Goal: Register for event/course

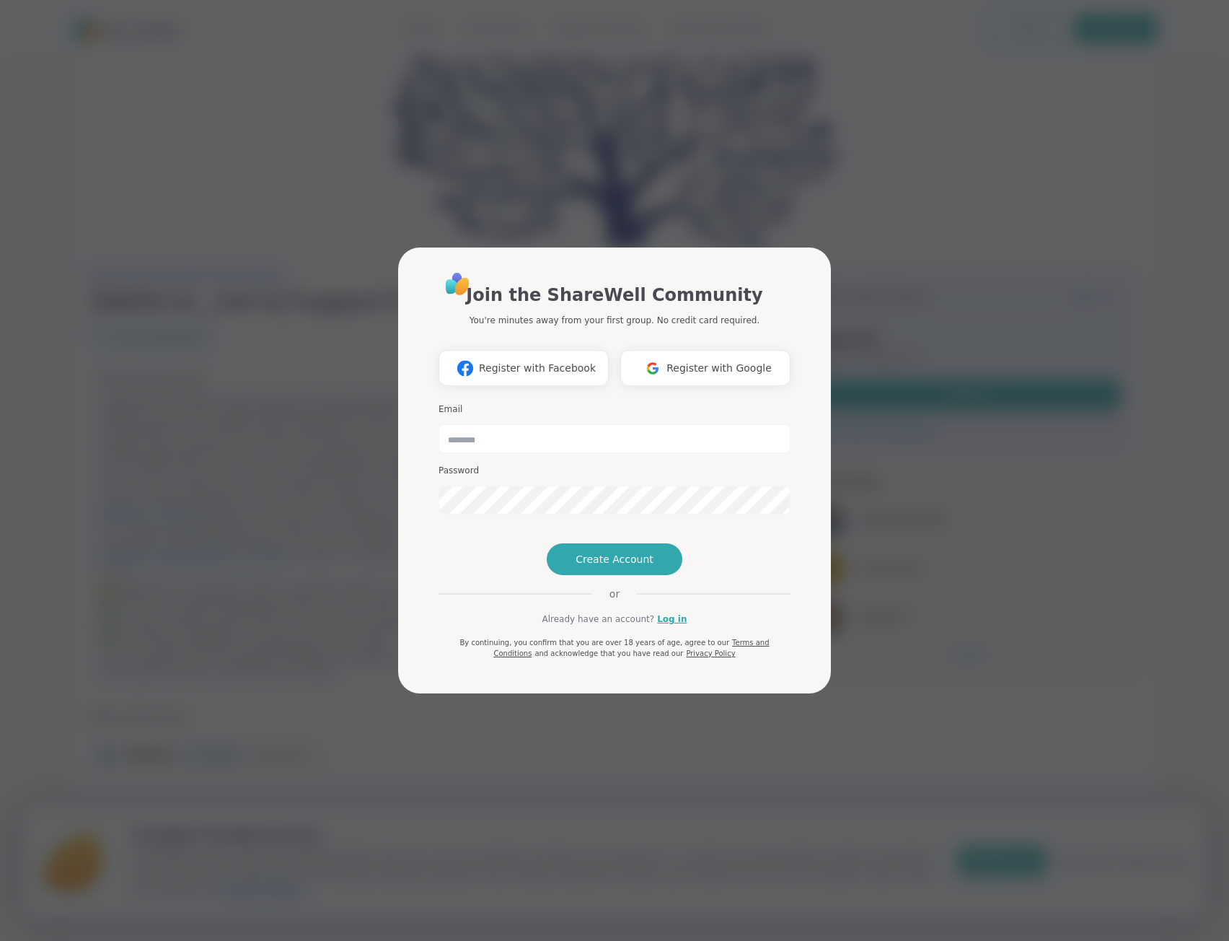
click at [704, 361] on span "Register with Google" at bounding box center [719, 368] width 105 height 15
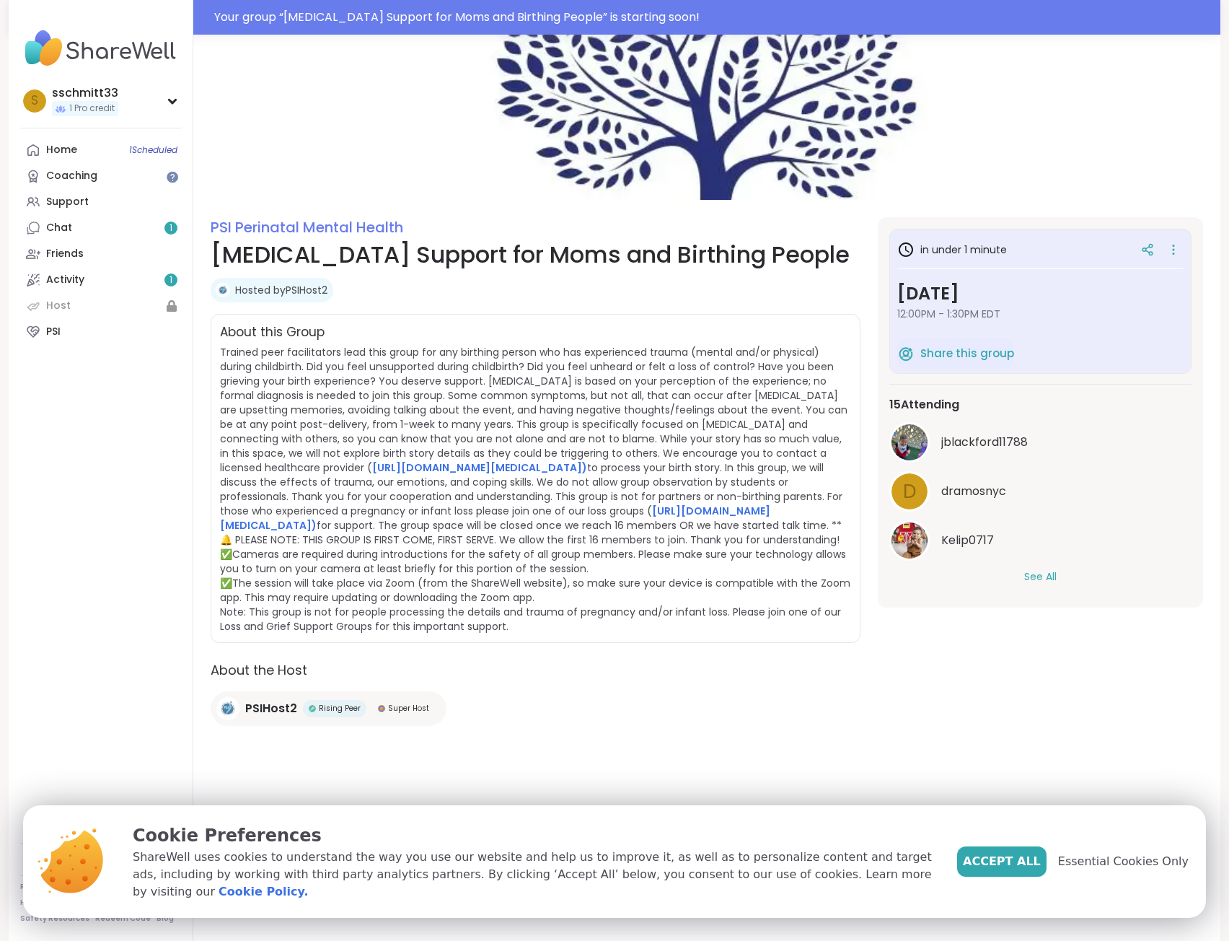
scroll to position [35, 0]
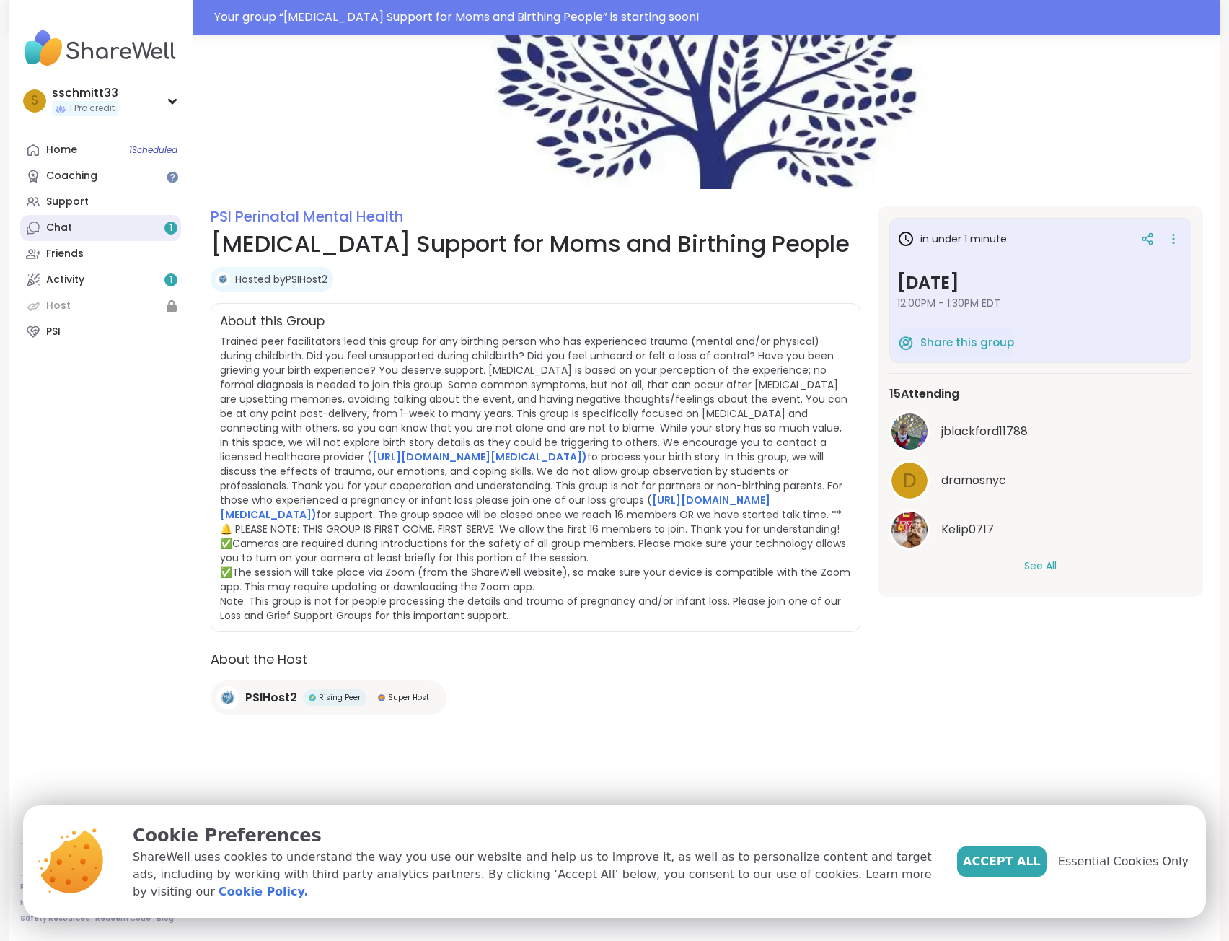
click at [92, 226] on link "Chat 1" at bounding box center [100, 228] width 161 height 26
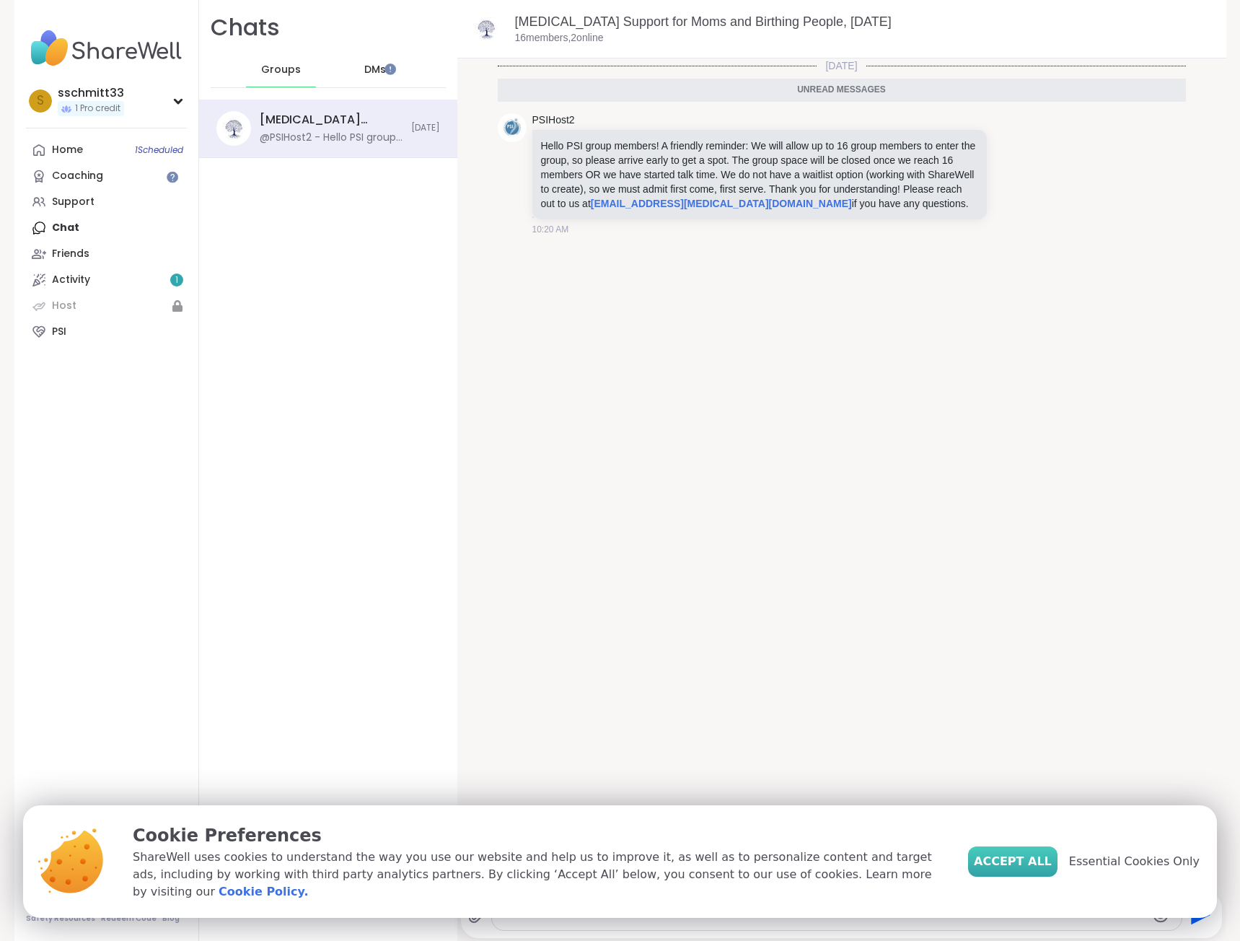
click at [1022, 866] on span "Accept All" at bounding box center [1013, 861] width 78 height 17
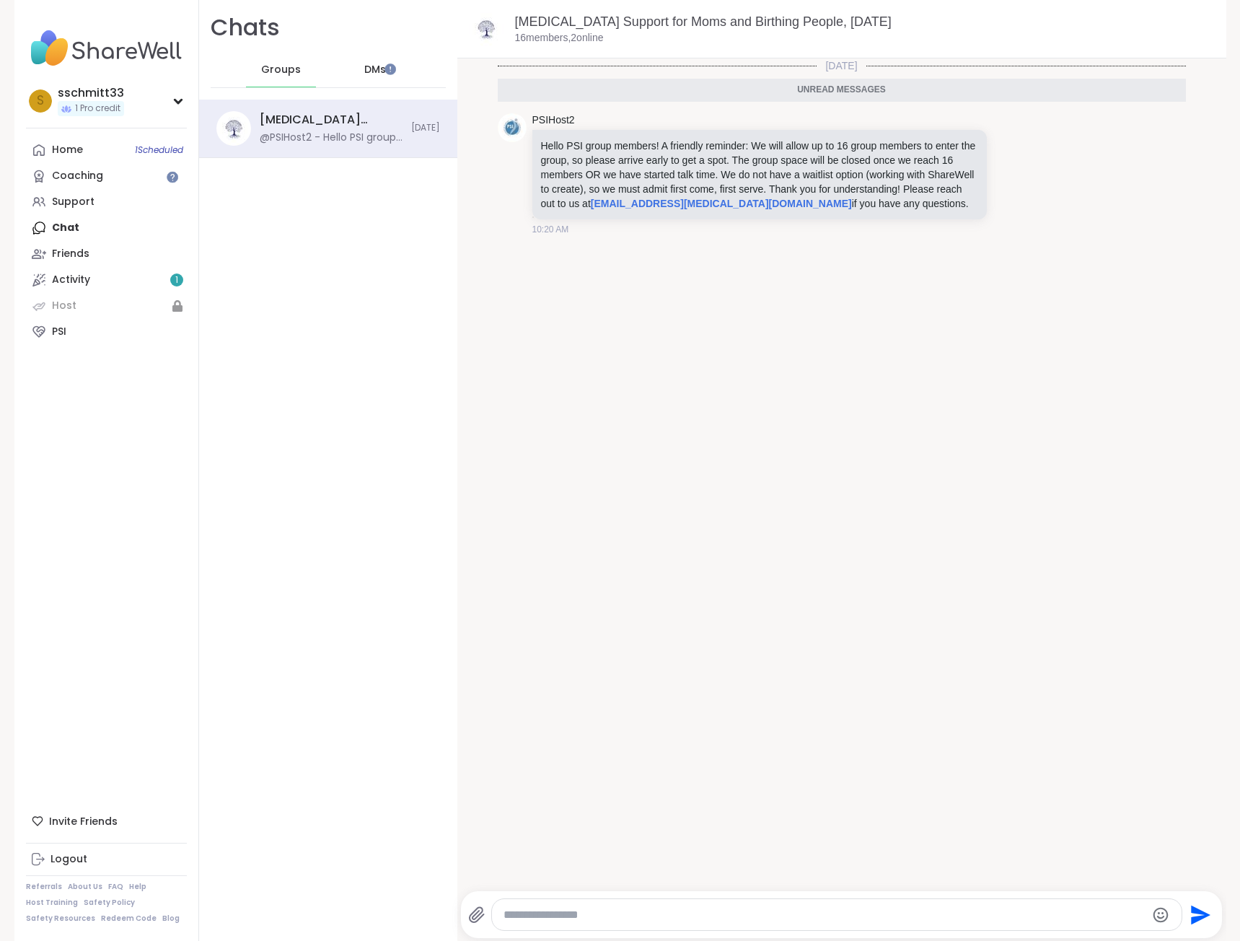
click at [378, 66] on div "DMs" at bounding box center [375, 70] width 71 height 35
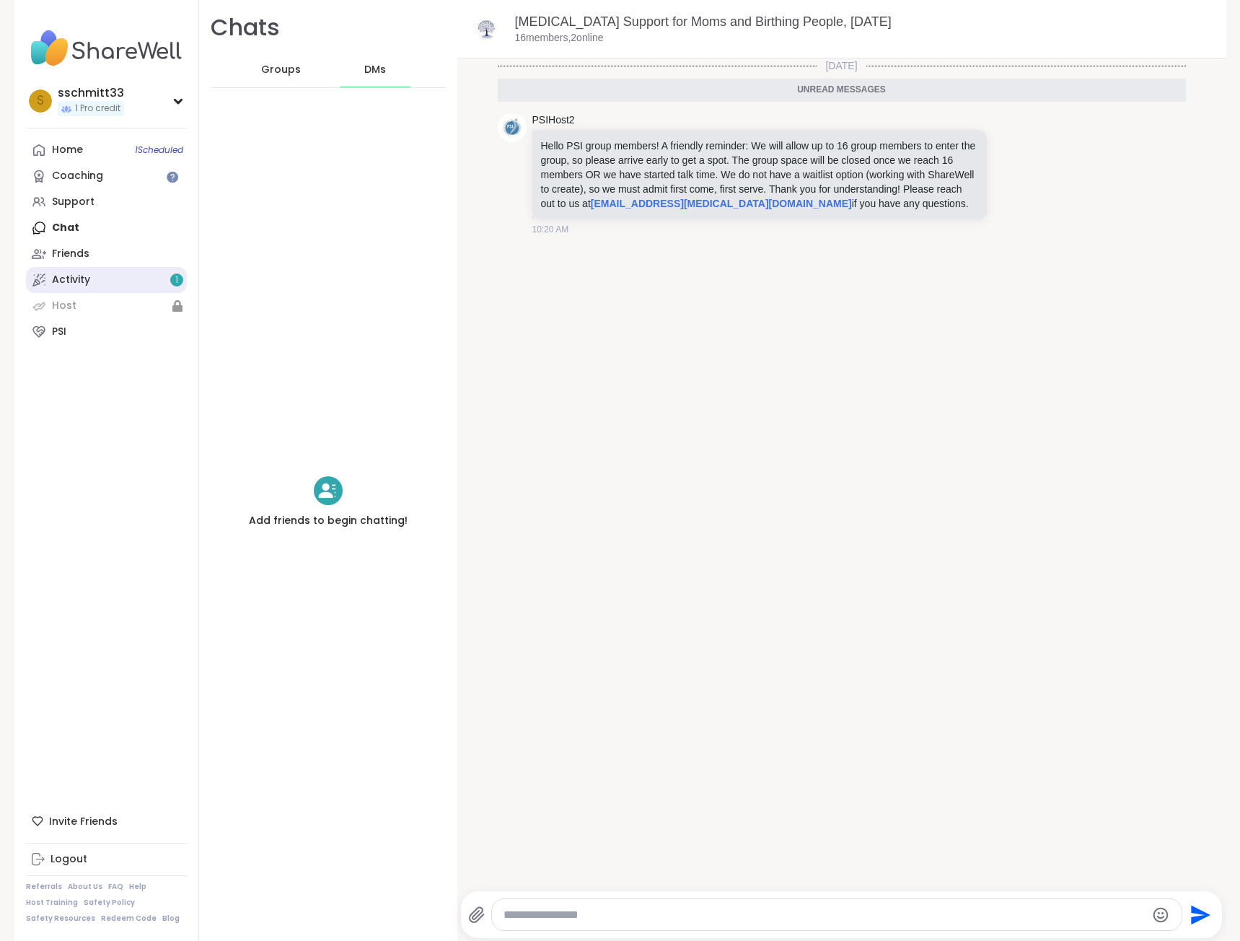
click at [94, 278] on link "Activity 1" at bounding box center [106, 280] width 161 height 26
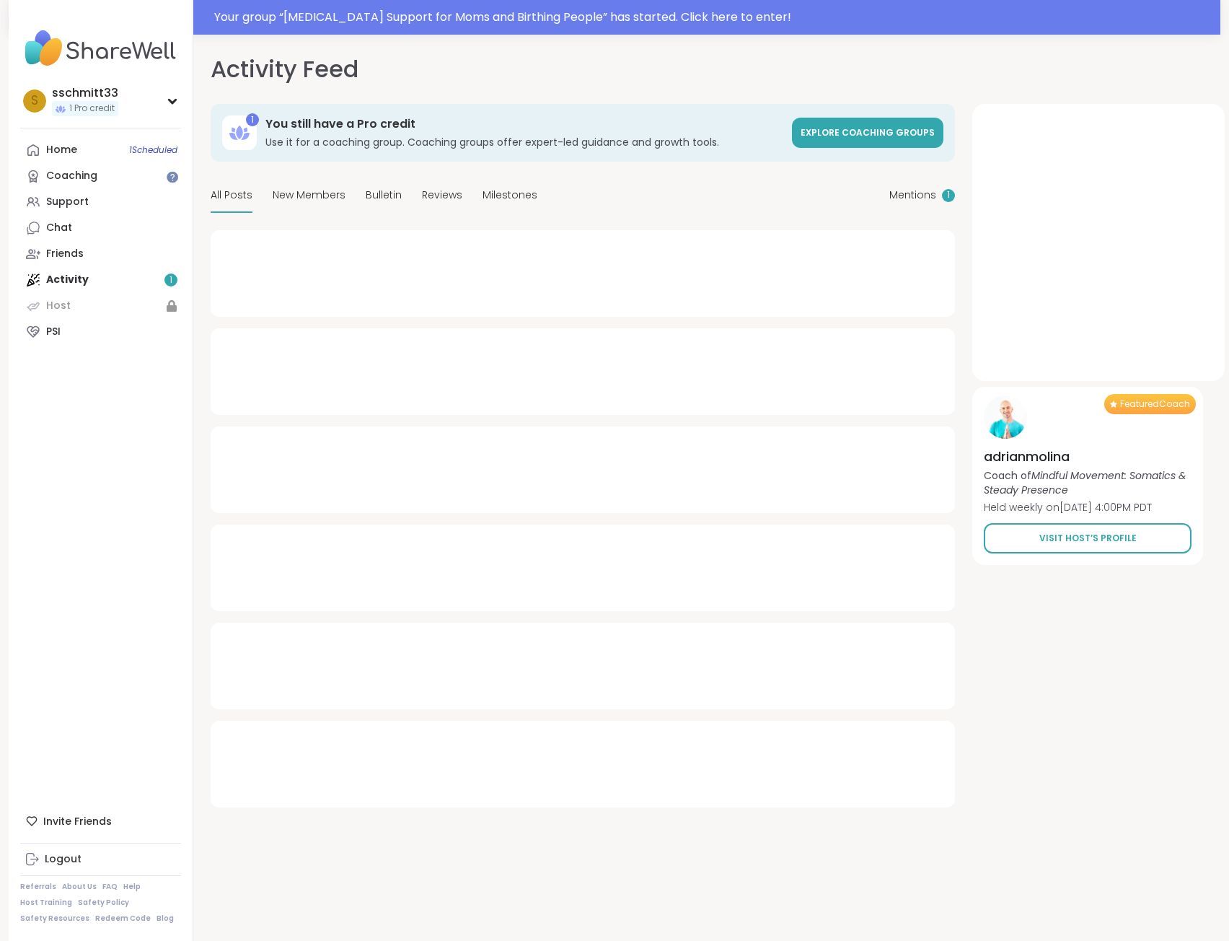
type textarea "*"
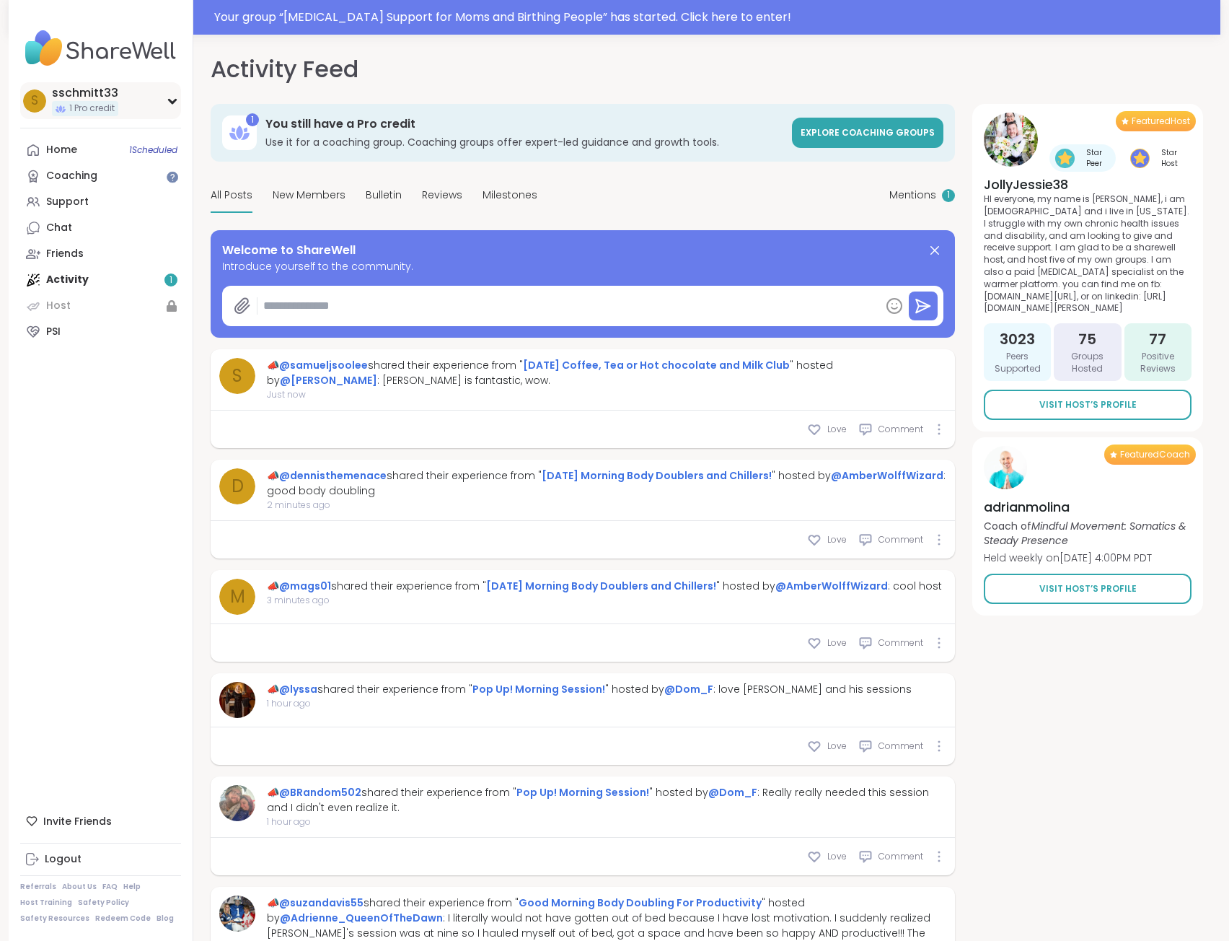
click at [96, 99] on div "sschmitt33" at bounding box center [85, 93] width 66 height 16
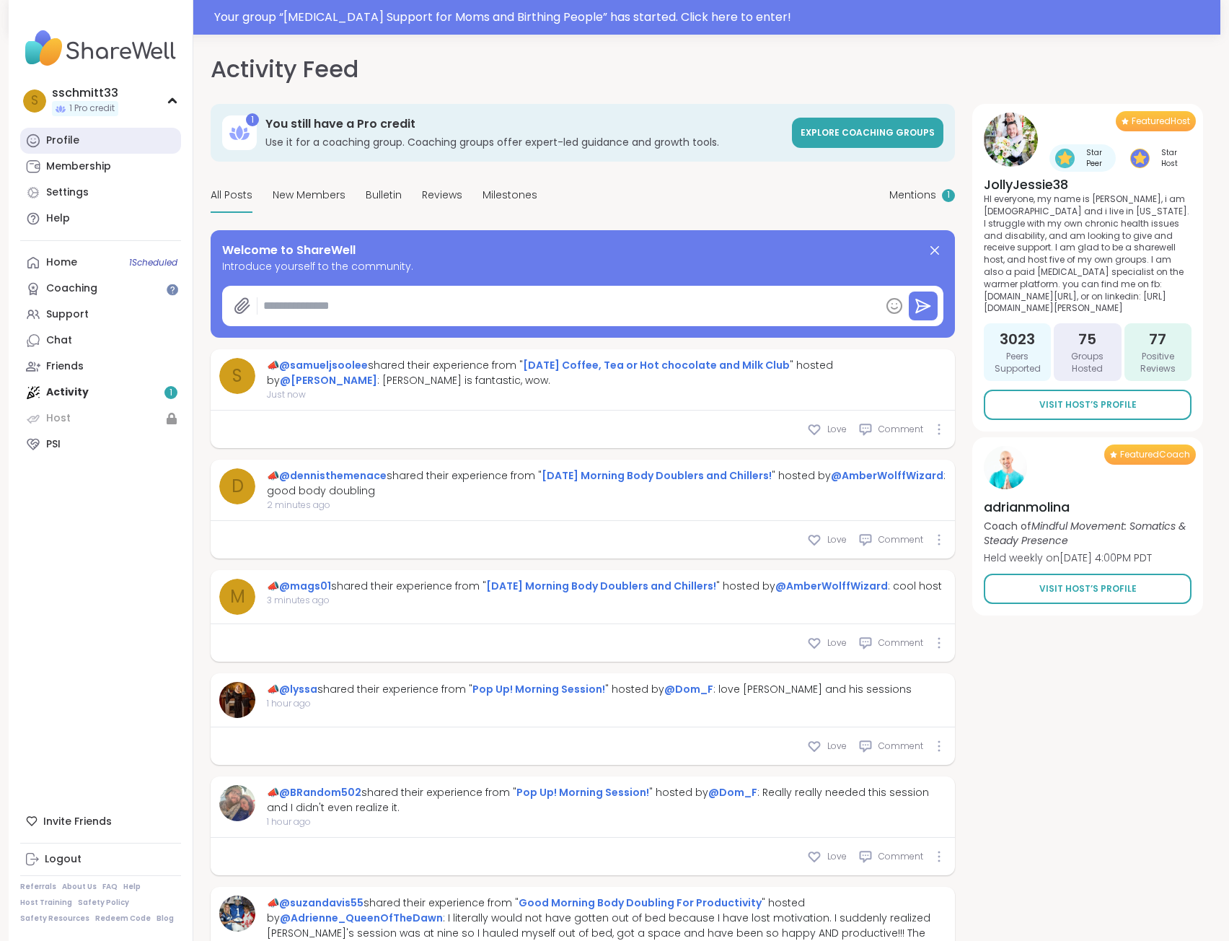
click at [85, 136] on link "Profile" at bounding box center [100, 141] width 161 height 26
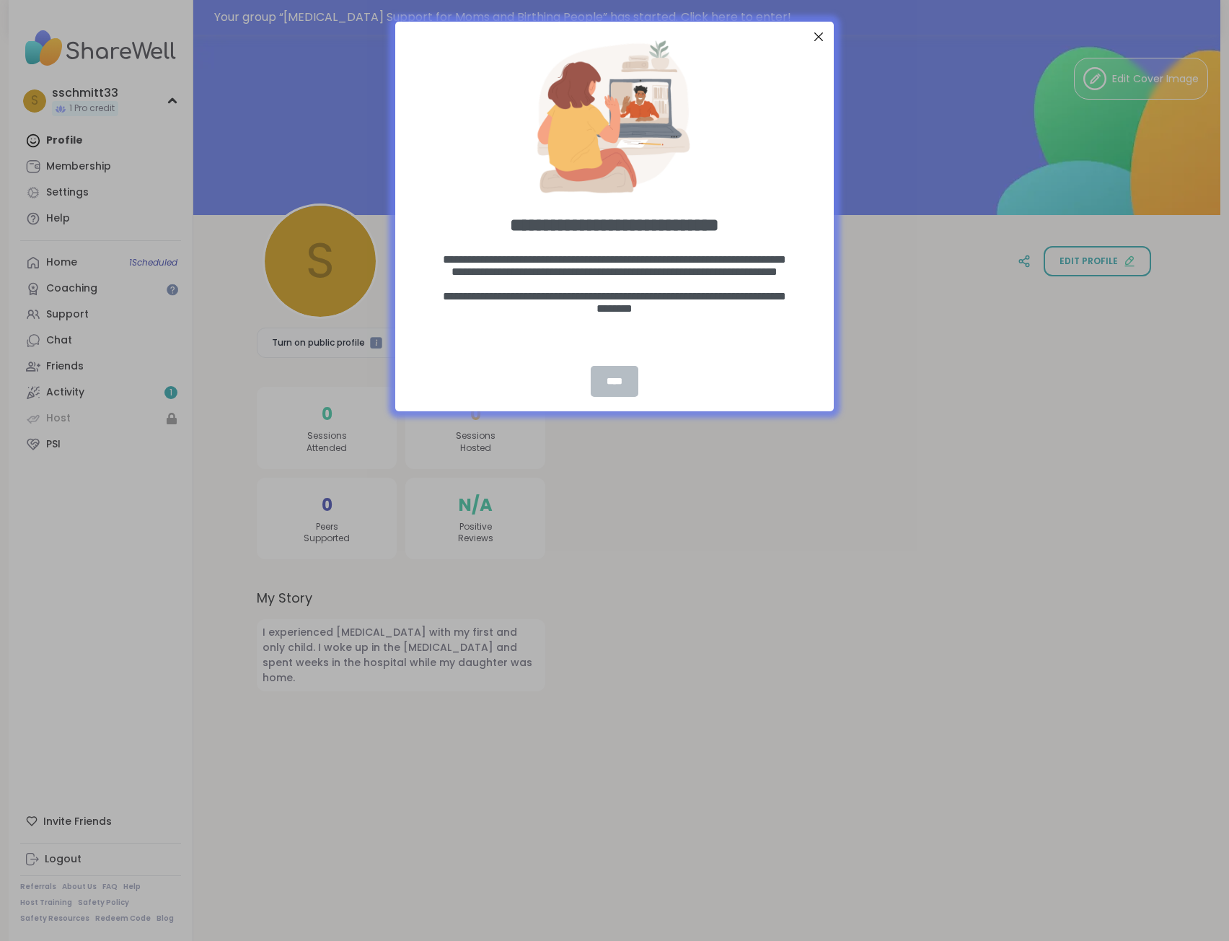
click at [609, 385] on div "****" at bounding box center [615, 381] width 48 height 31
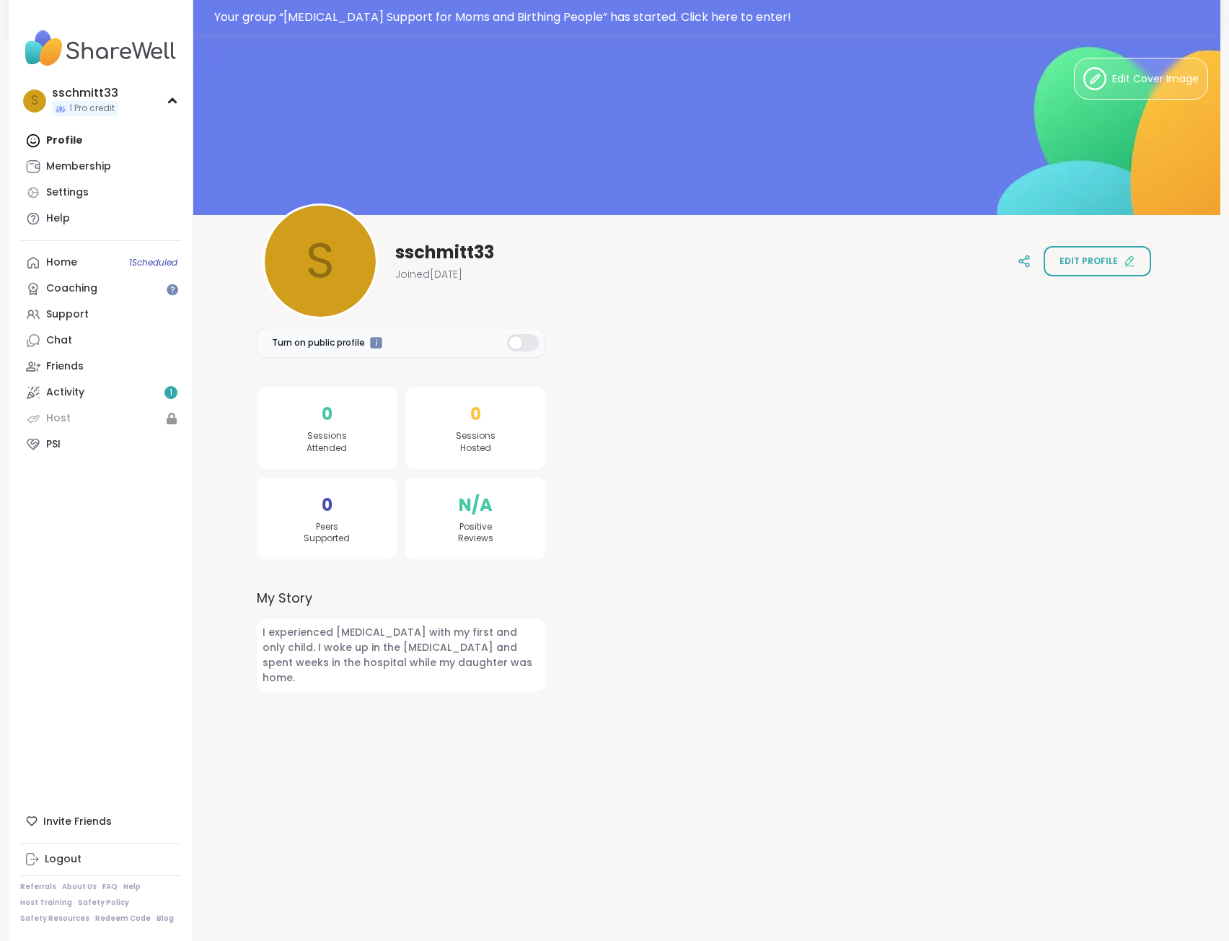
click at [115, 138] on div "Profile Membership Settings Help" at bounding box center [100, 180] width 161 height 104
click at [56, 142] on div "Profile Membership Settings Help" at bounding box center [100, 180] width 161 height 104
click at [56, 268] on div "Home 1 Scheduled" at bounding box center [61, 262] width 31 height 14
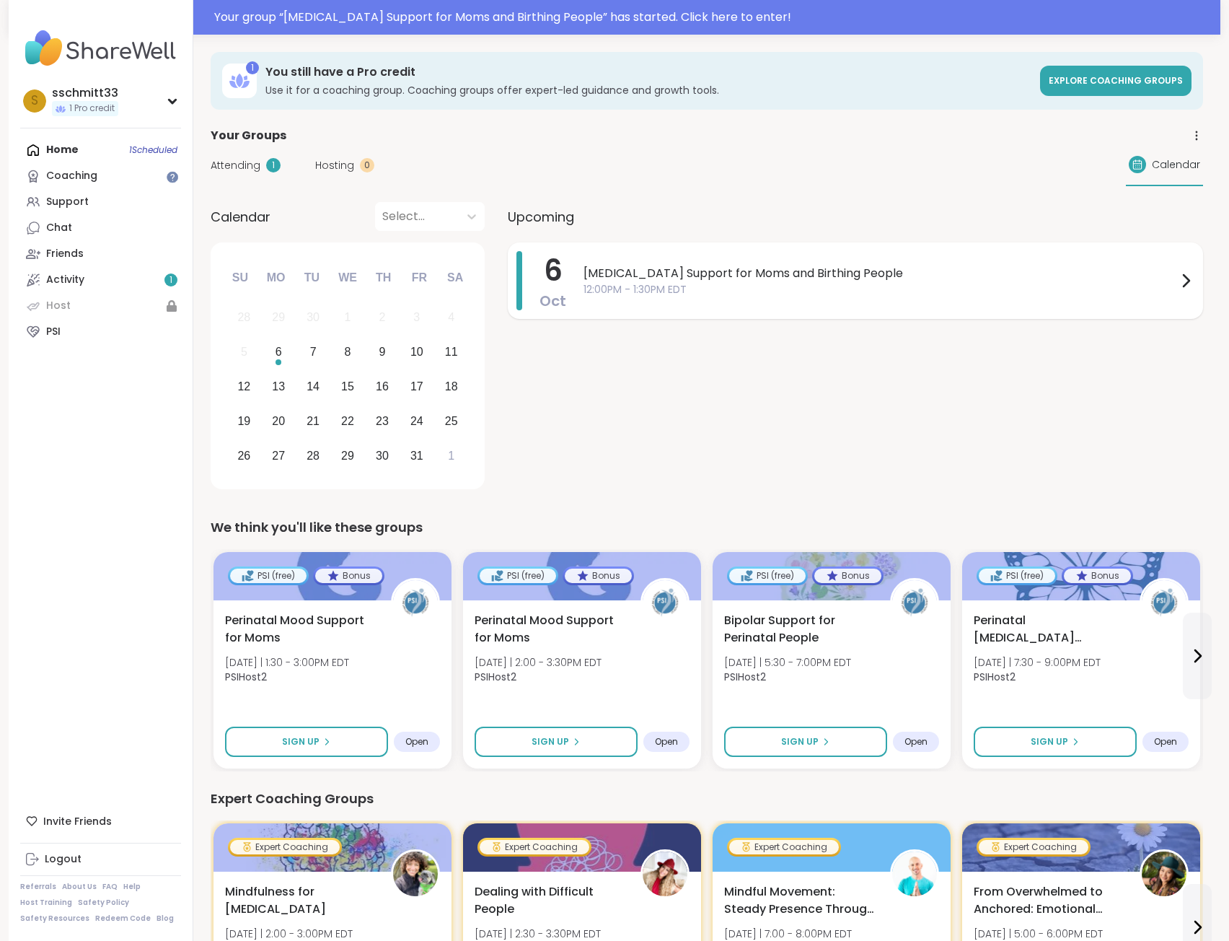
drag, startPoint x: 664, startPoint y: 278, endPoint x: 635, endPoint y: 277, distance: 29.6
click at [646, 278] on span "[MEDICAL_DATA] Support for Moms and Birthing People" at bounding box center [881, 273] width 594 height 17
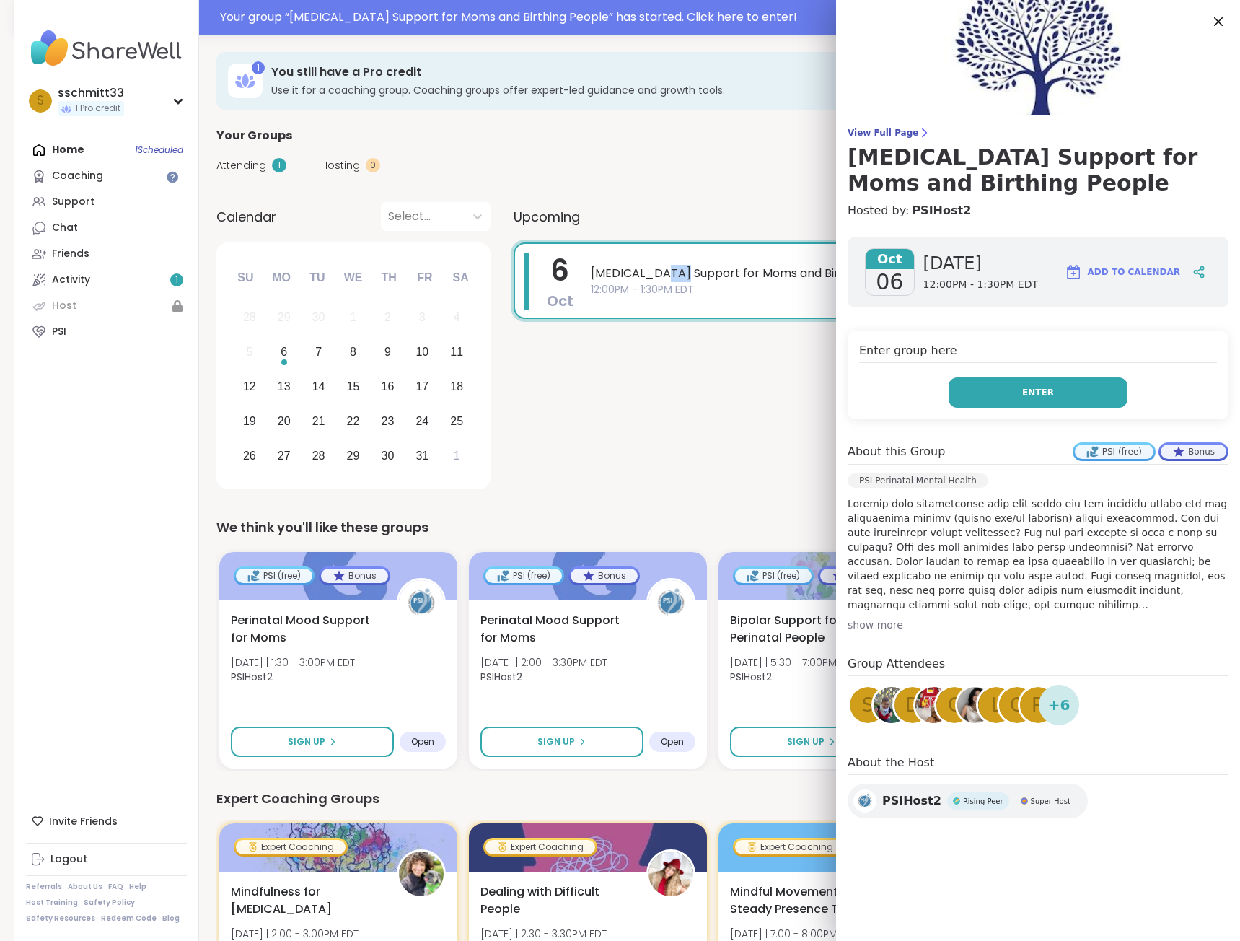
click at [1040, 390] on button "Enter" at bounding box center [1038, 392] width 179 height 30
